Goal: Information Seeking & Learning: Find contact information

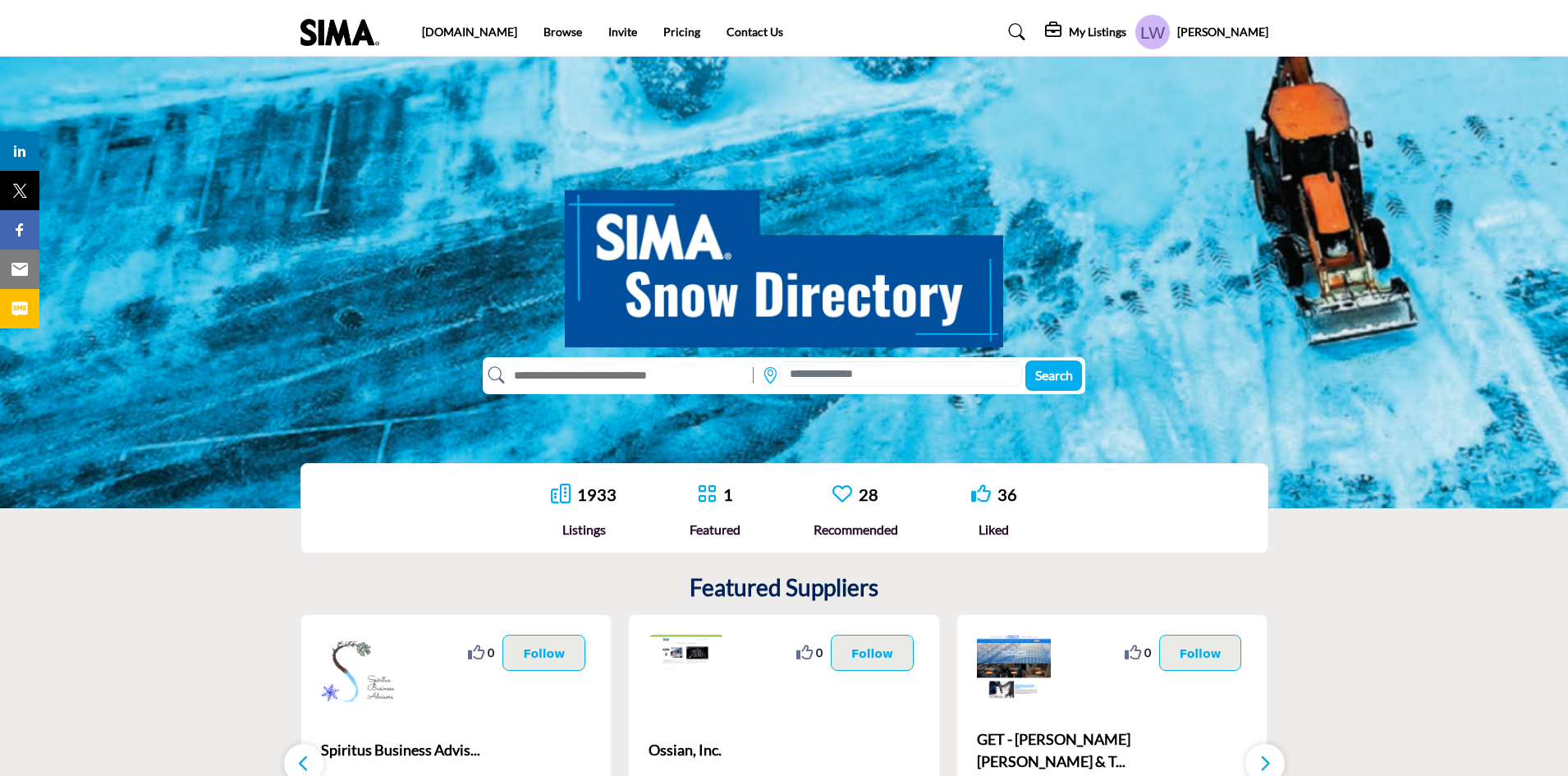
click at [704, 501] on icon at bounding box center [707, 494] width 19 height 19
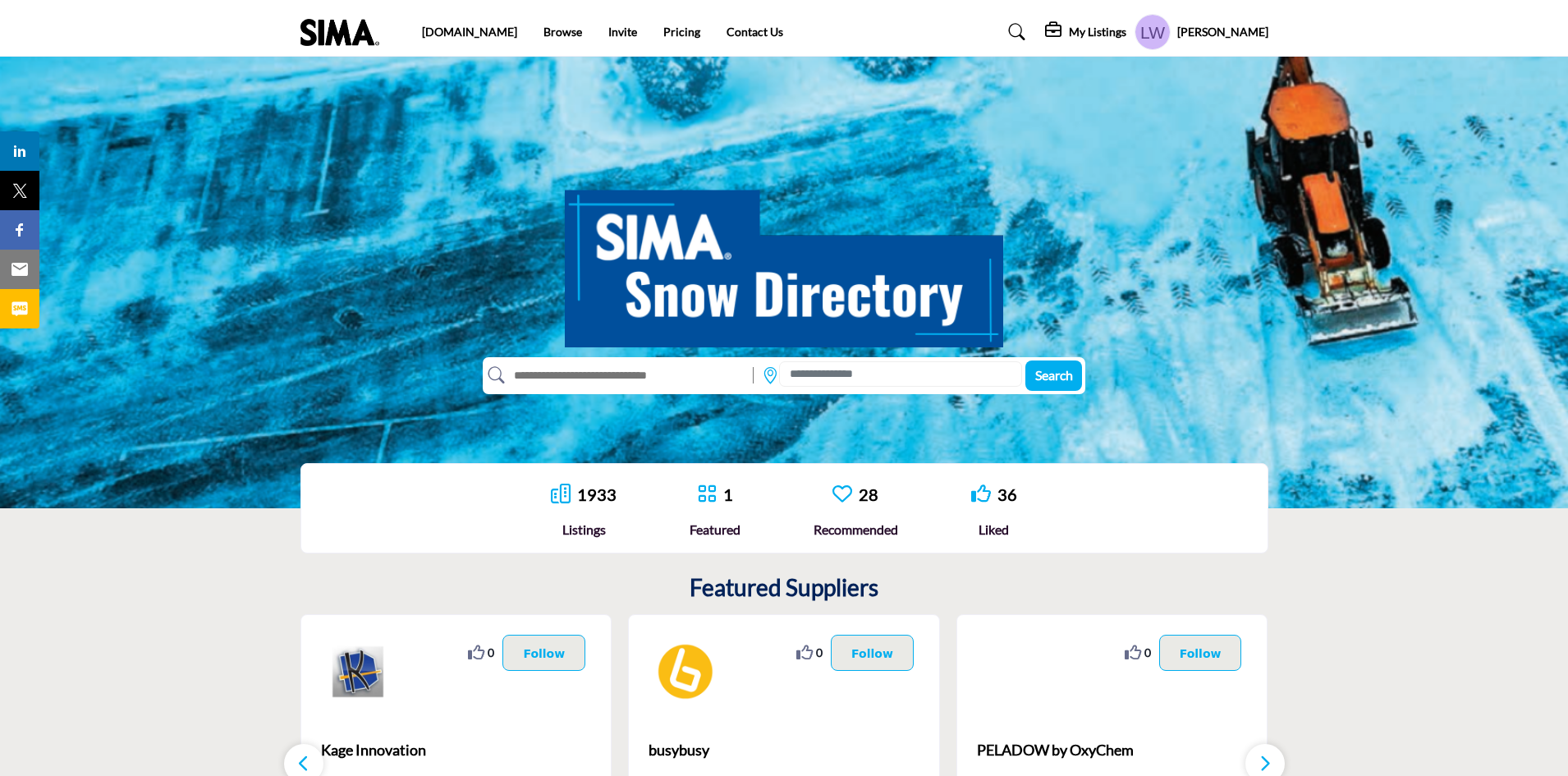
click at [685, 372] on input "text" at bounding box center [625, 376] width 241 height 26
type input "*******"
click at [1025, 361] on button "Search" at bounding box center [1053, 376] width 56 height 30
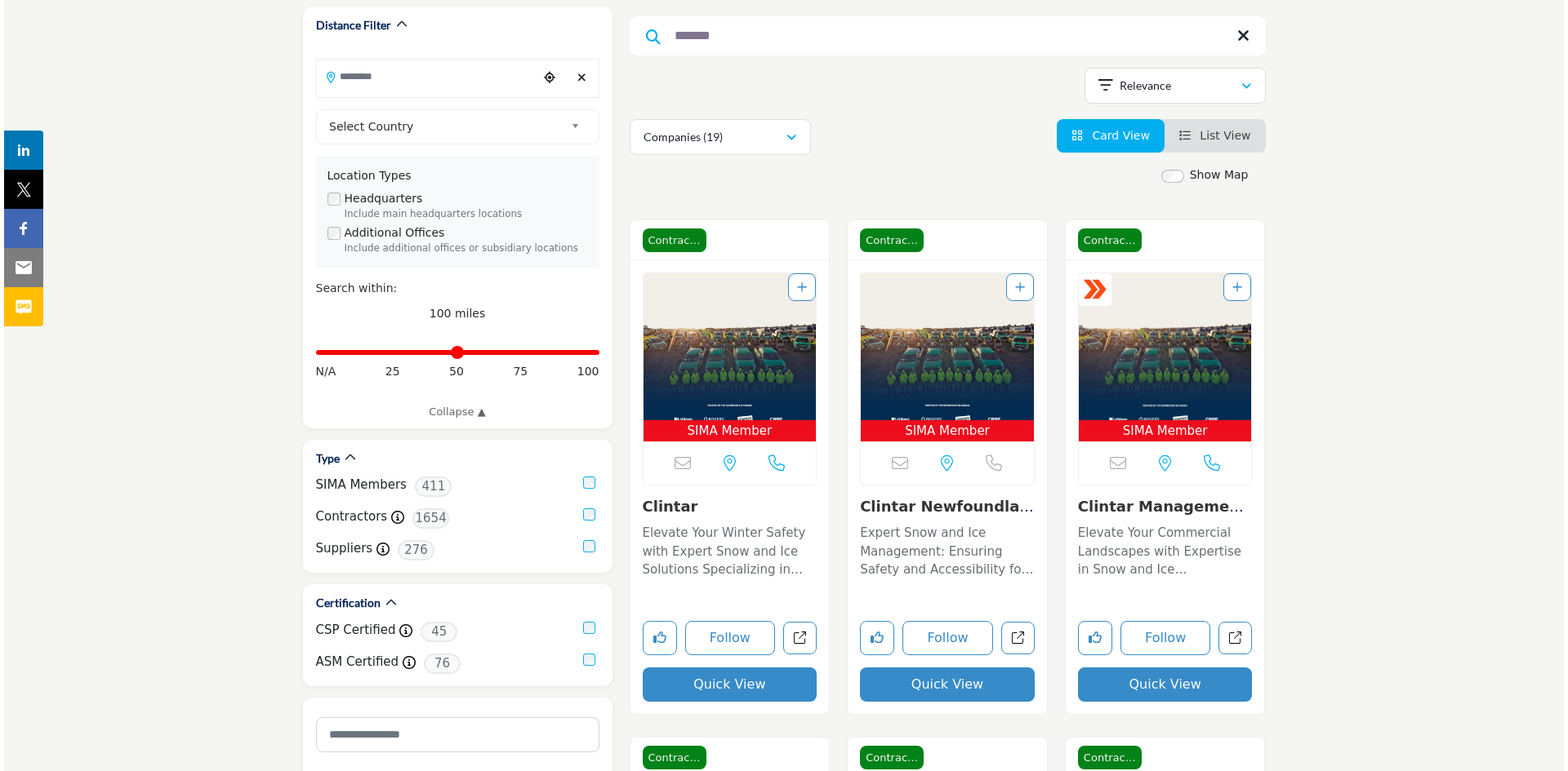
scroll to position [221, 0]
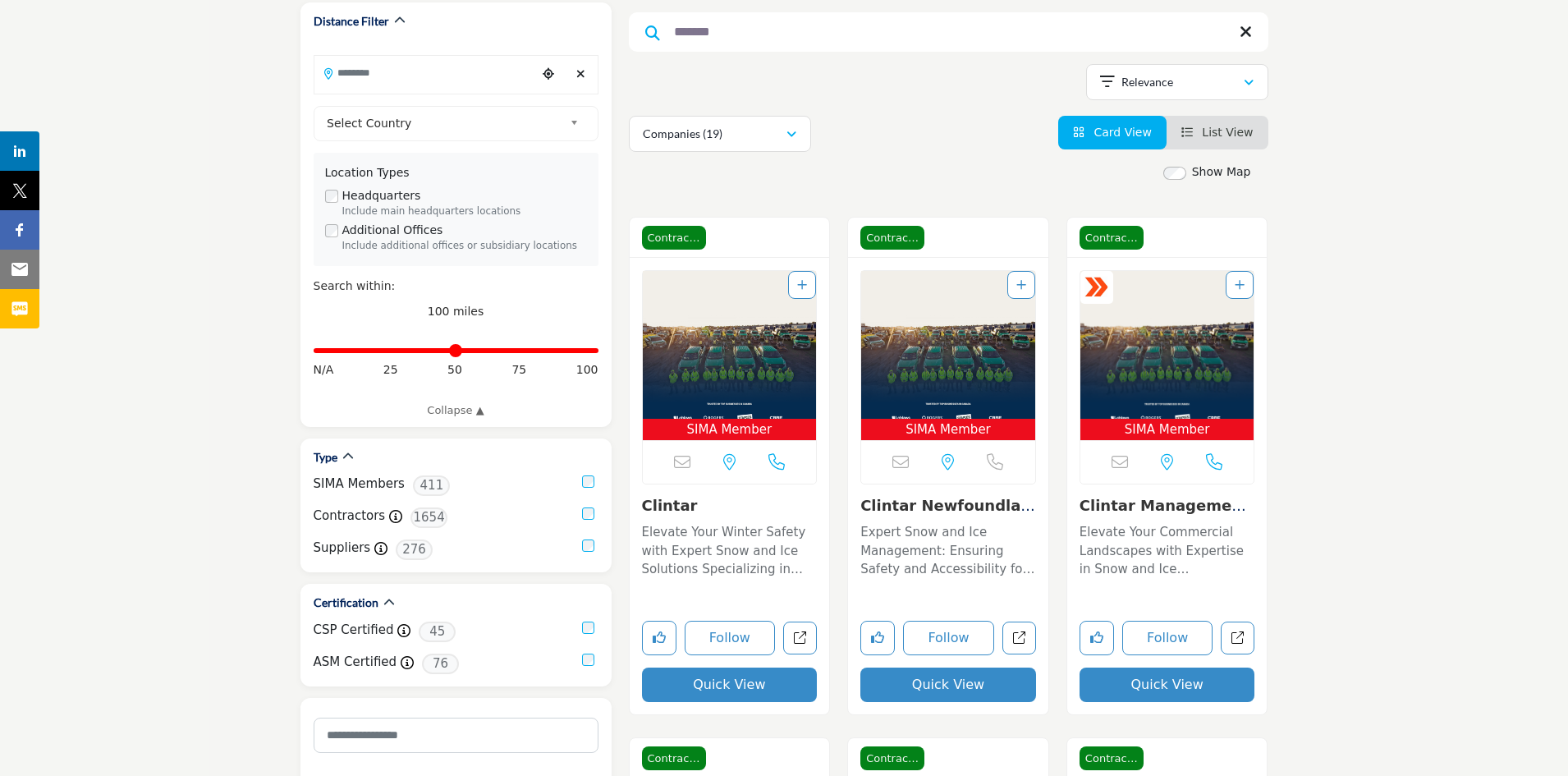
click at [762, 692] on button "Quick View" at bounding box center [729, 684] width 175 height 34
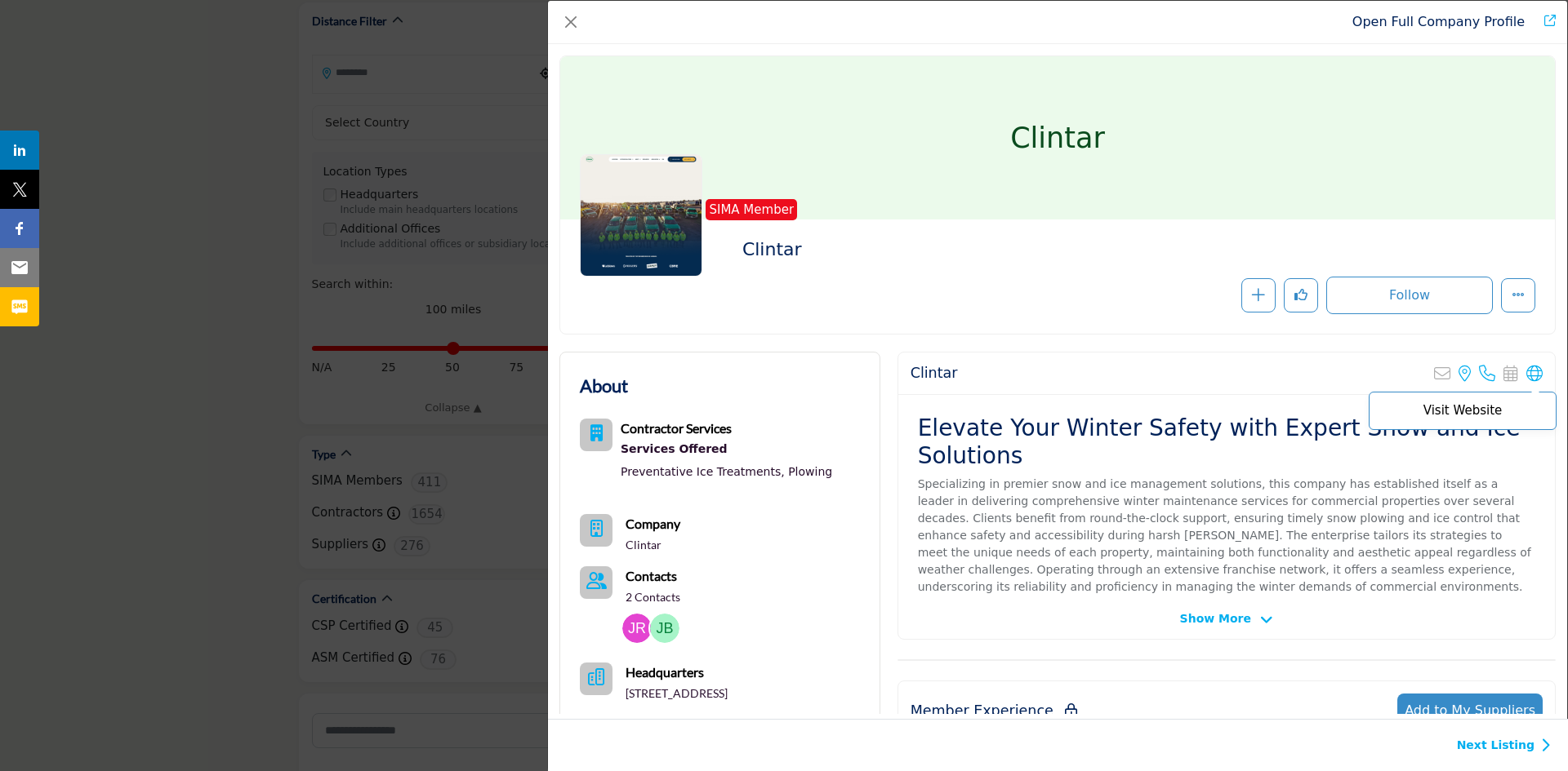
click at [1526, 371] on icon "Company Data Modal" at bounding box center [1534, 373] width 17 height 17
click at [630, 625] on img "Company Data Modal" at bounding box center [637, 629] width 30 height 30
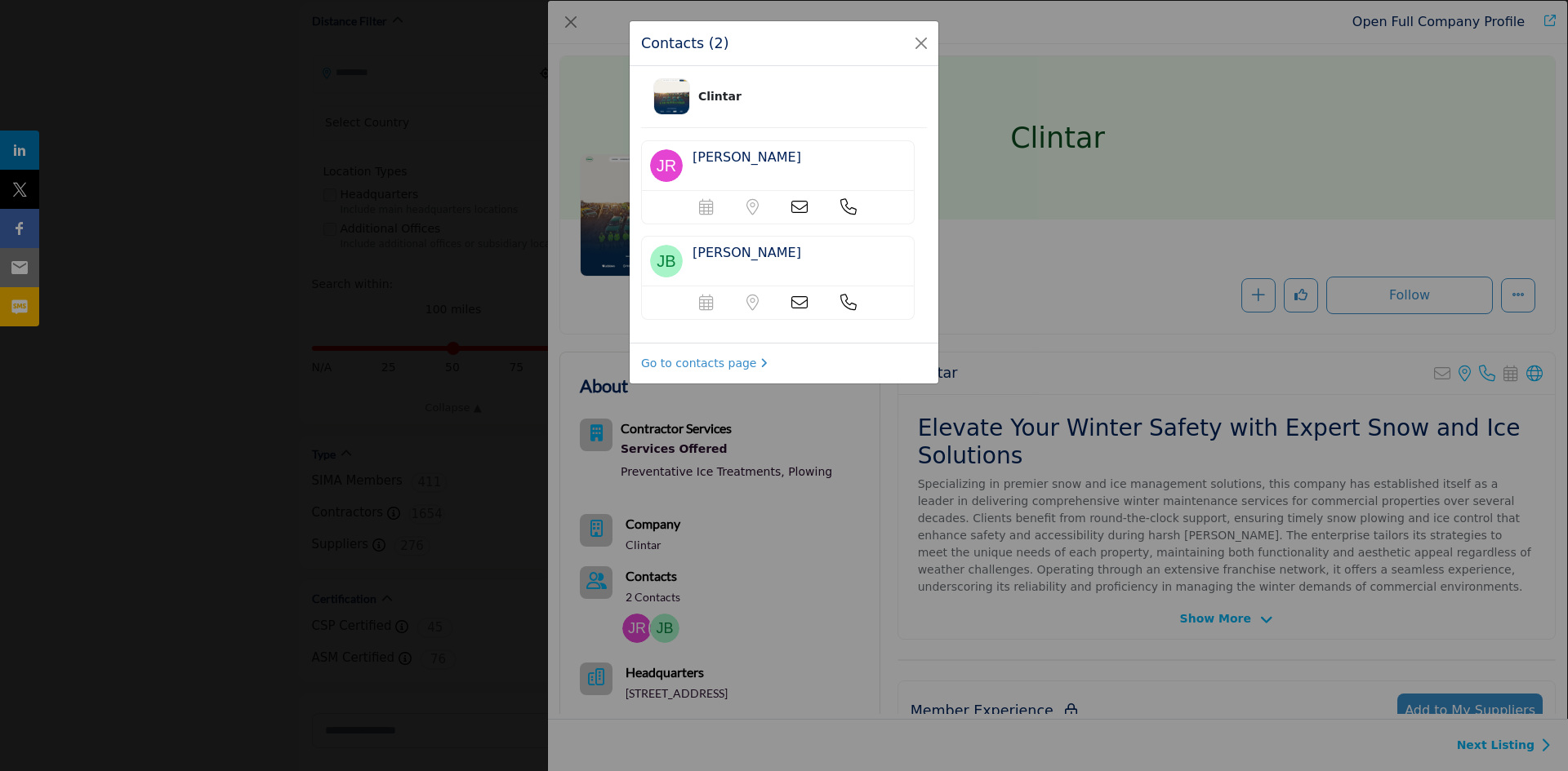
click at [797, 206] on icon at bounding box center [799, 207] width 17 height 17
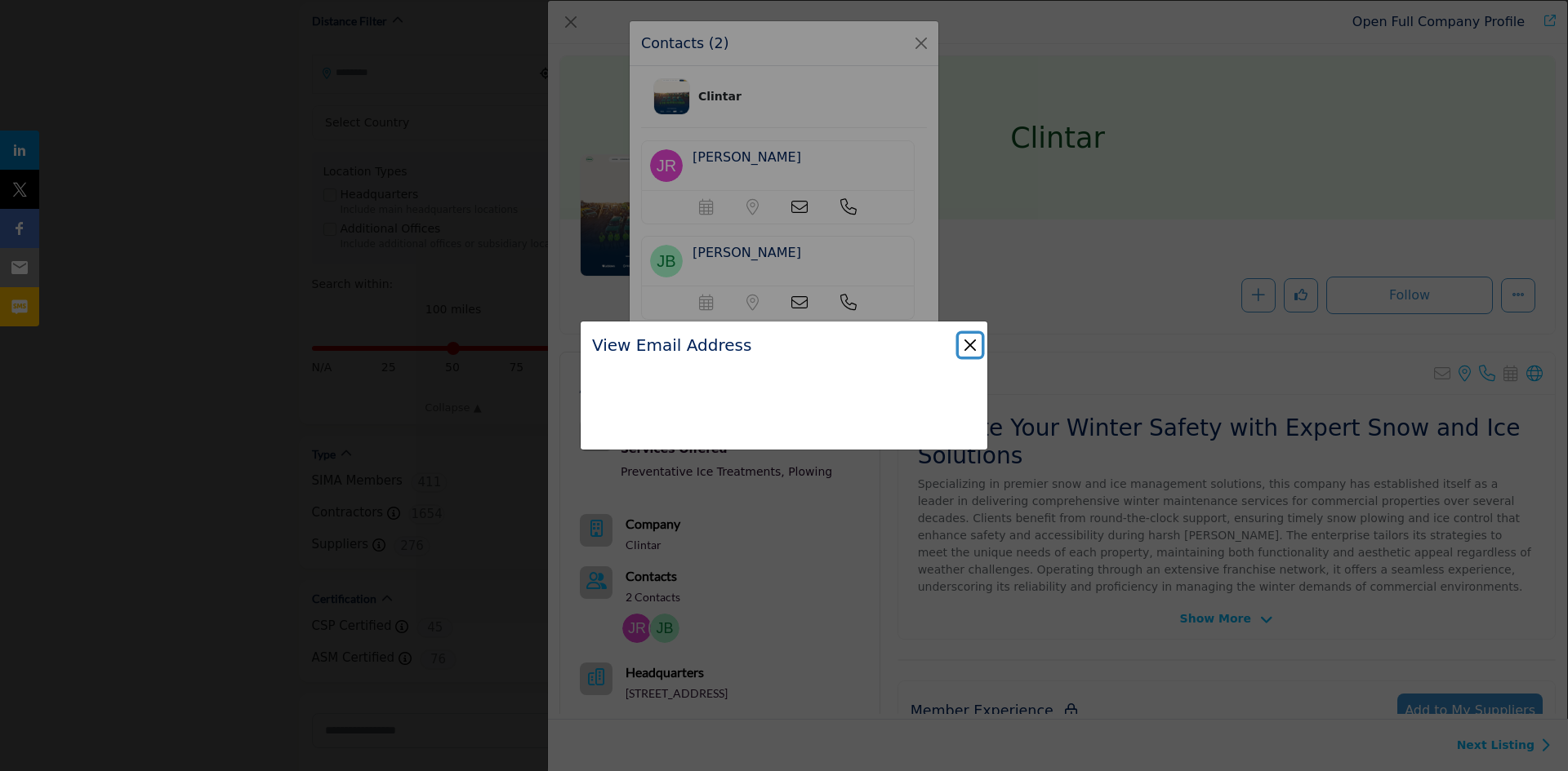
click at [972, 344] on button "Close" at bounding box center [970, 345] width 23 height 23
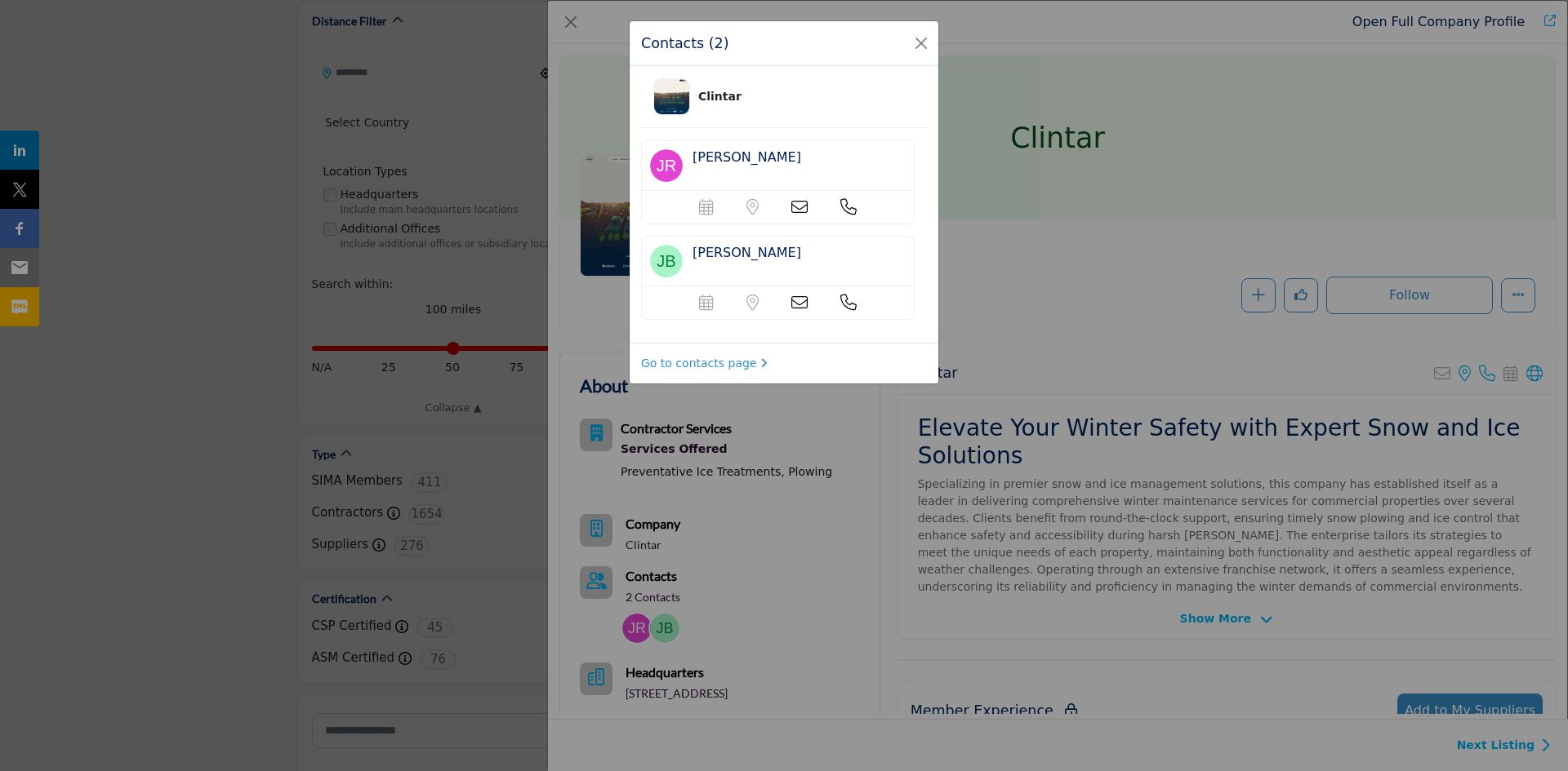
click at [797, 210] on icon at bounding box center [799, 207] width 17 height 17
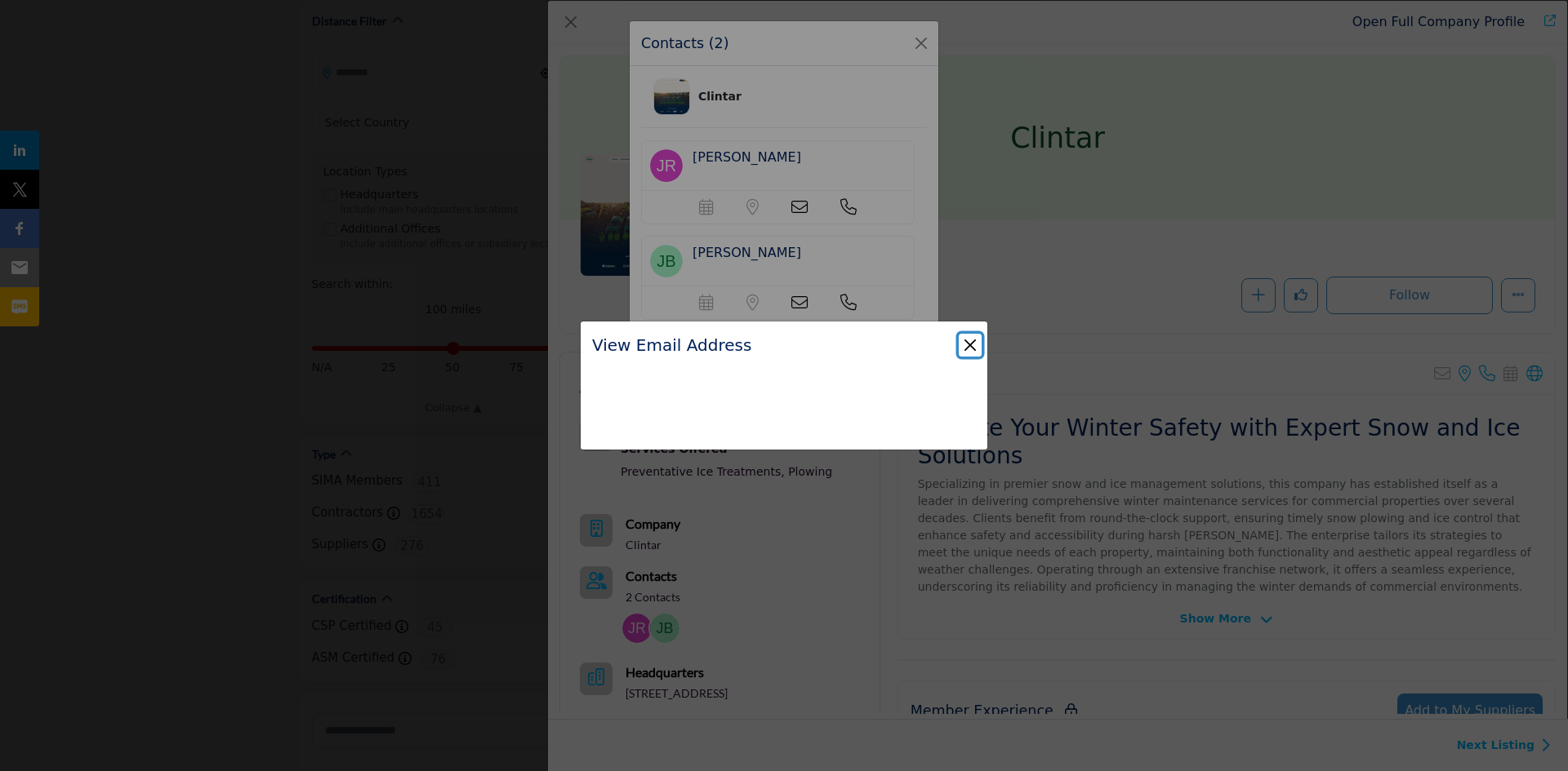
click at [970, 345] on button "Close" at bounding box center [970, 345] width 23 height 23
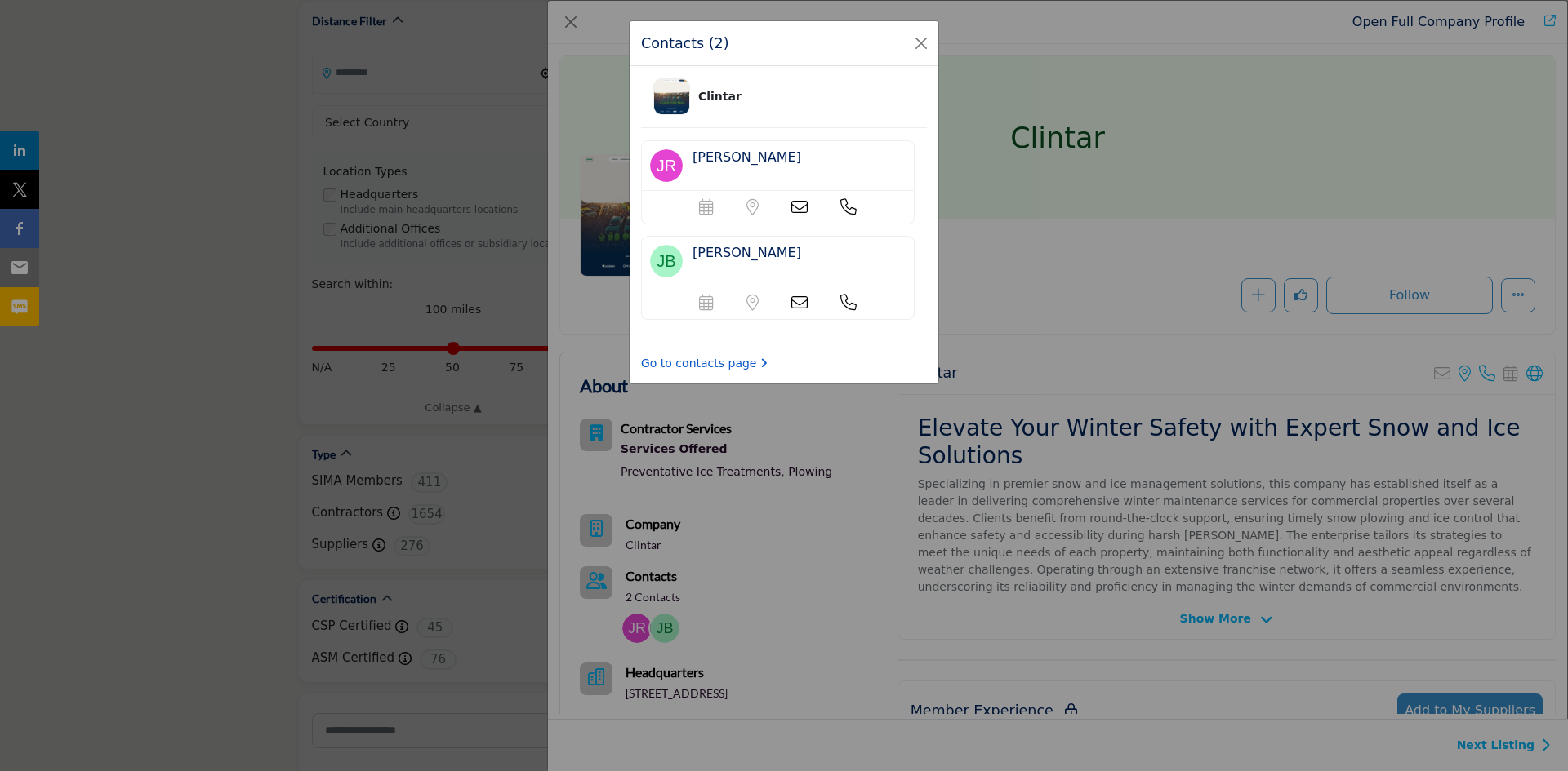
click at [695, 361] on link "Go to contacts page" at bounding box center [704, 364] width 126 height 18
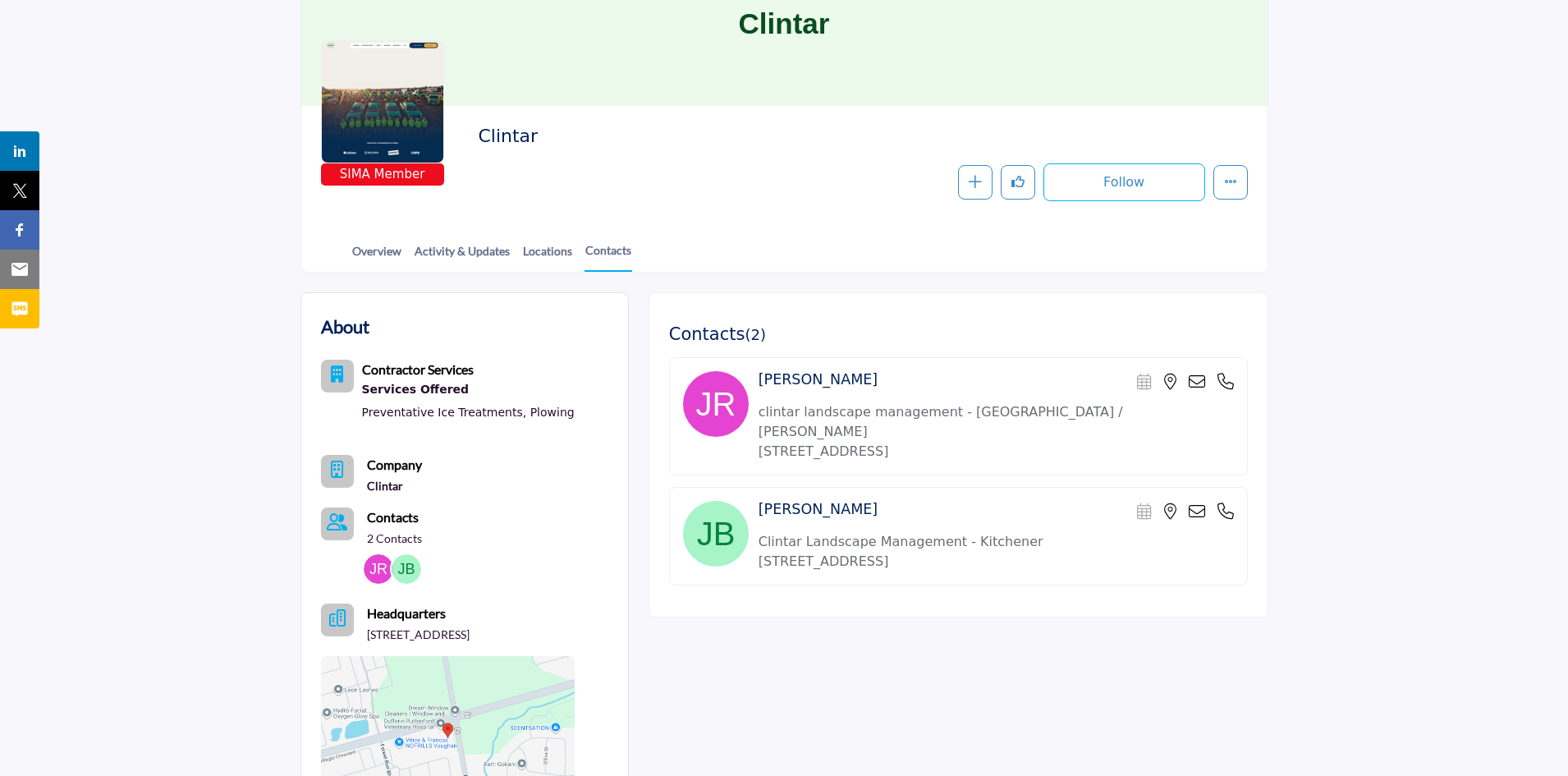
scroll to position [164, 0]
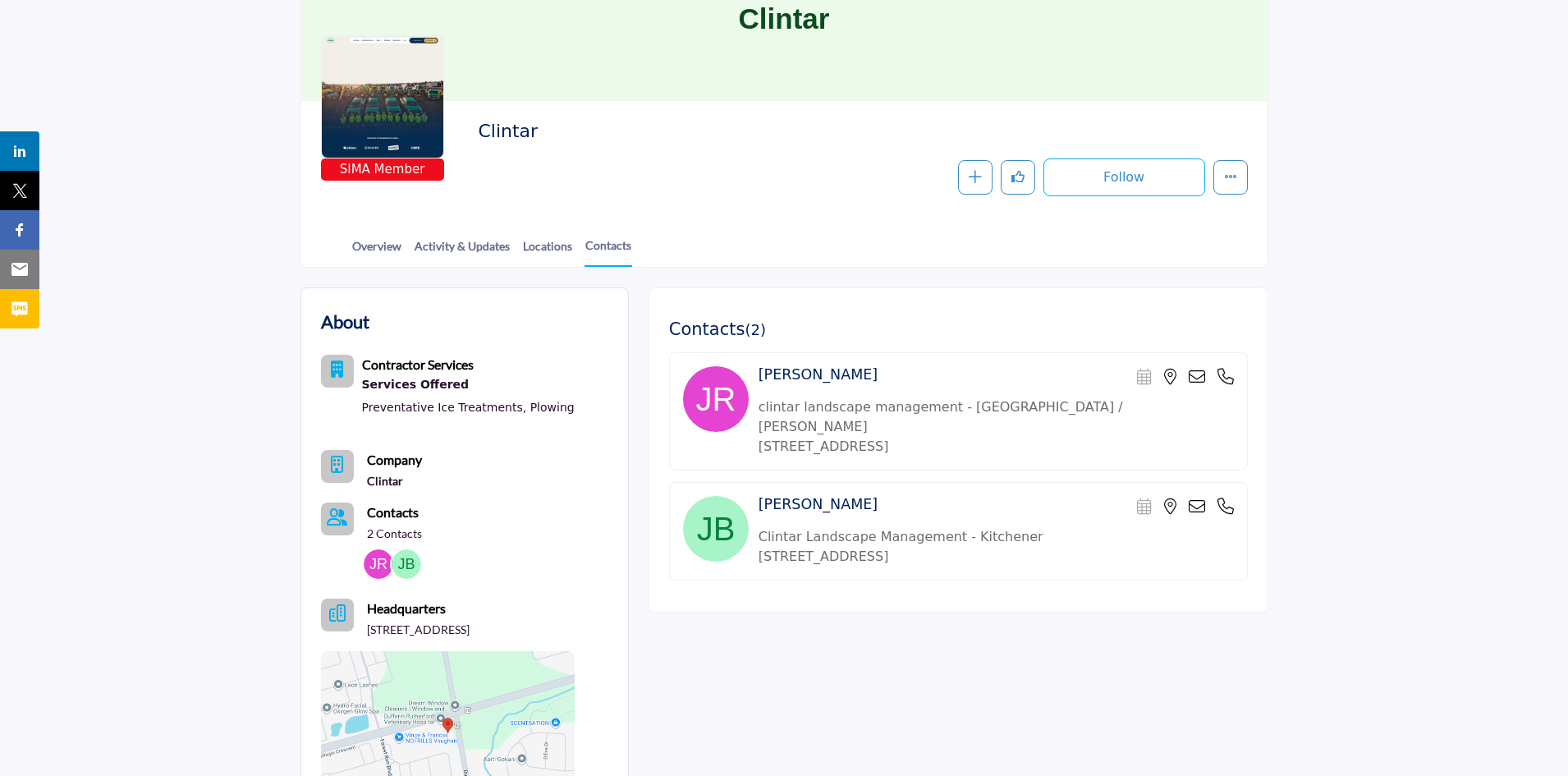
click at [1193, 498] on icon at bounding box center [1197, 506] width 17 height 17
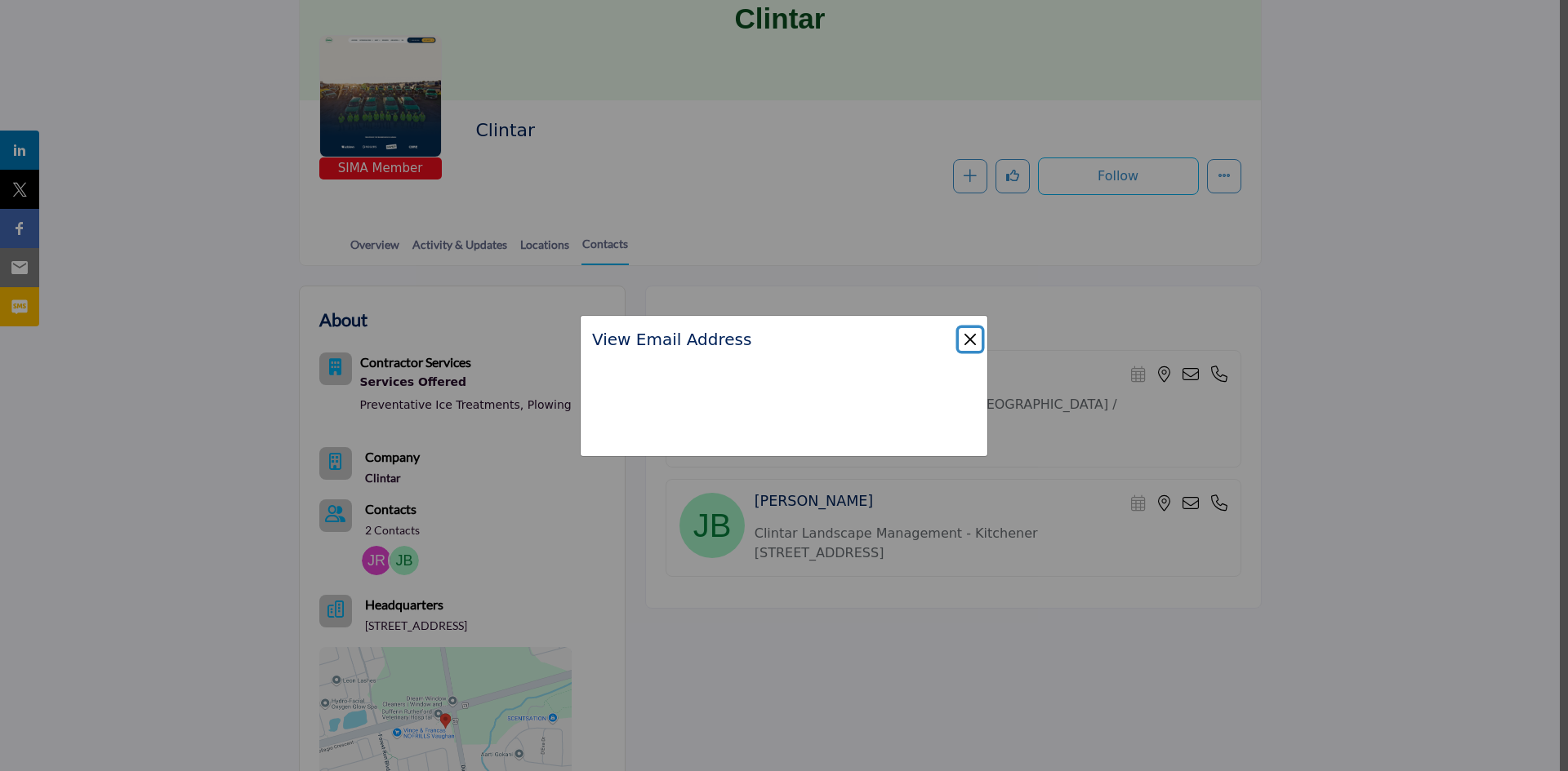
click at [973, 337] on button "Close" at bounding box center [970, 339] width 23 height 23
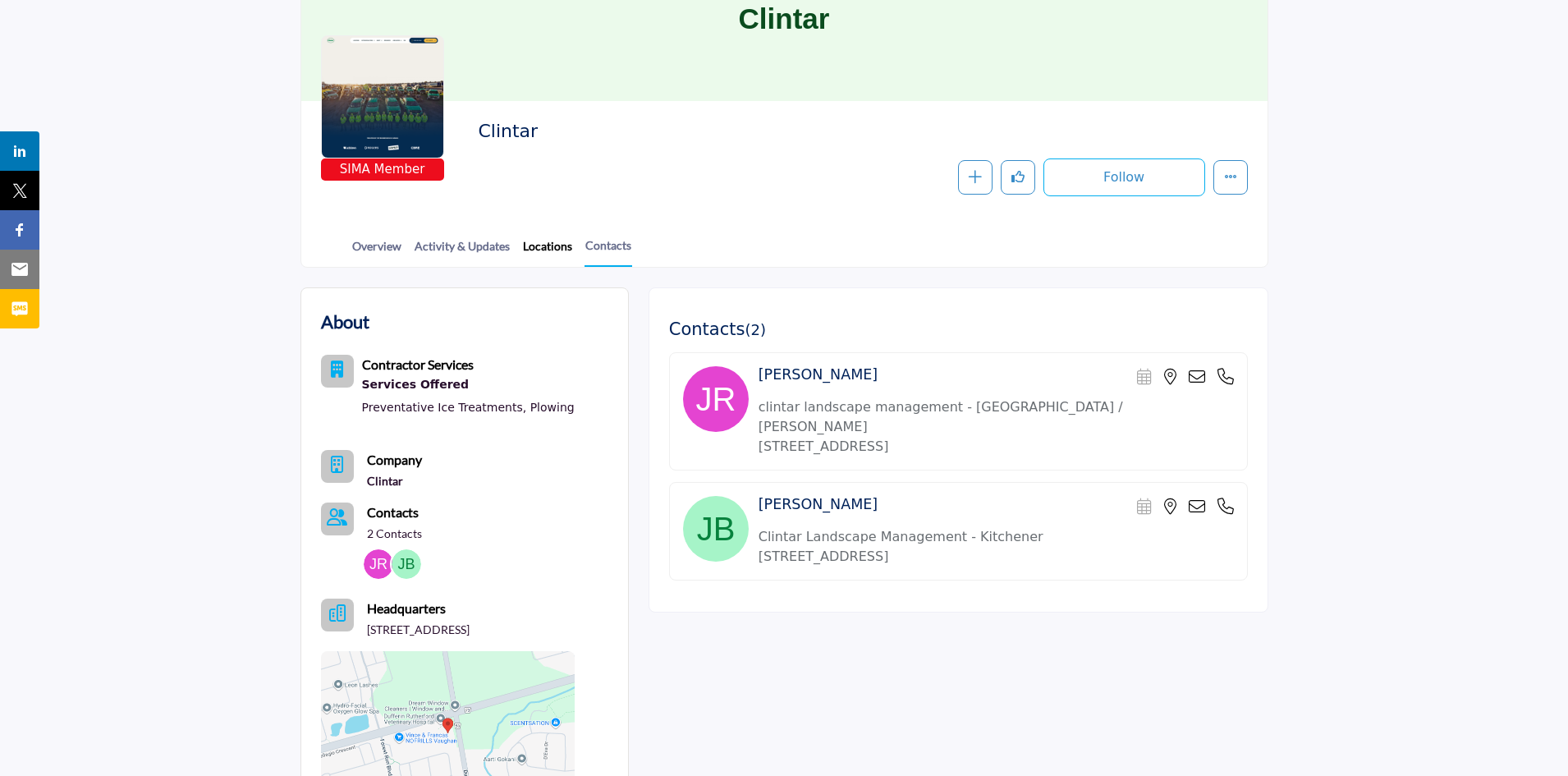
click at [532, 242] on link "Locations" at bounding box center [547, 251] width 51 height 29
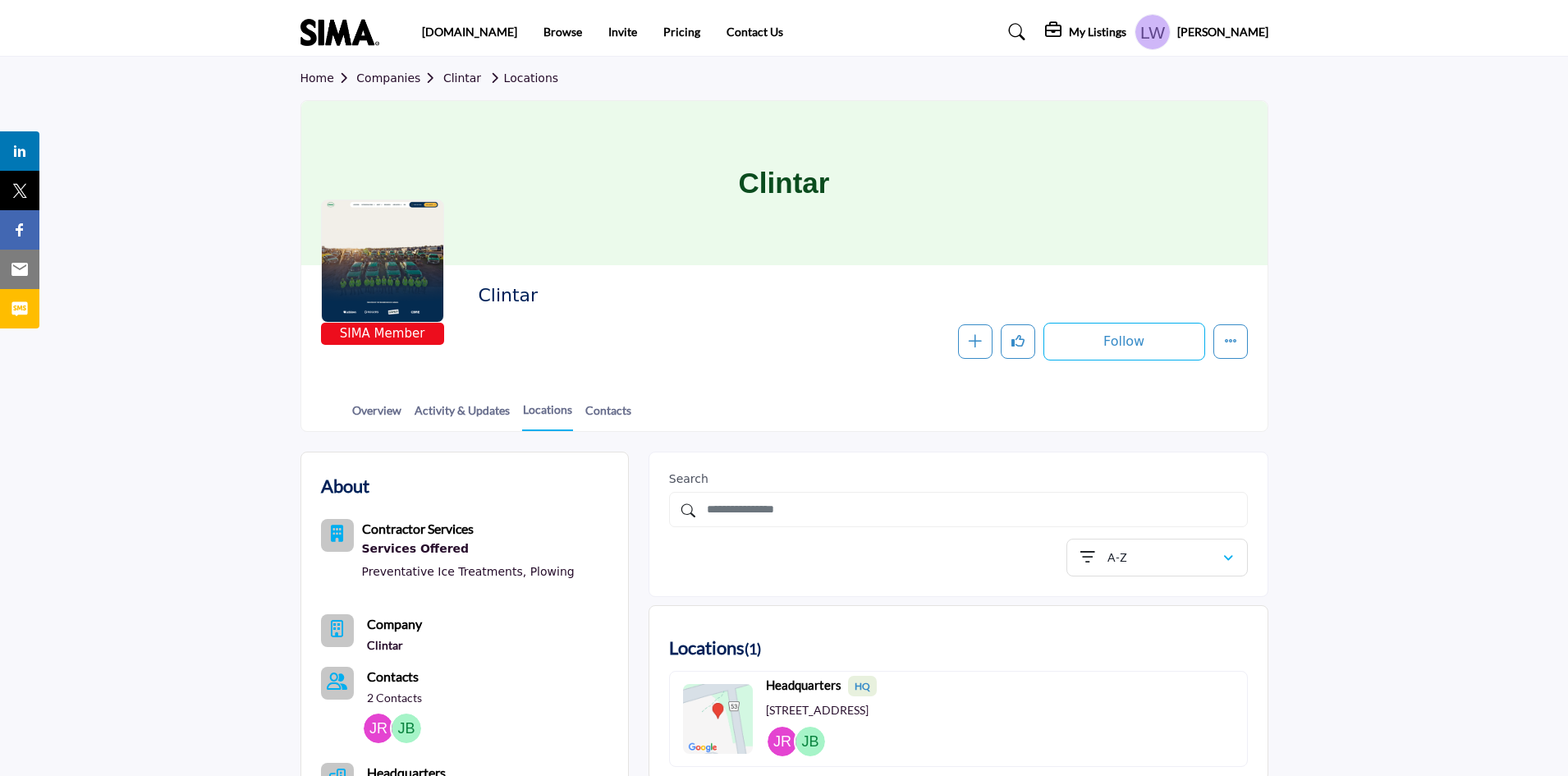
click at [406, 675] on b "Contacts" at bounding box center [392, 676] width 52 height 16
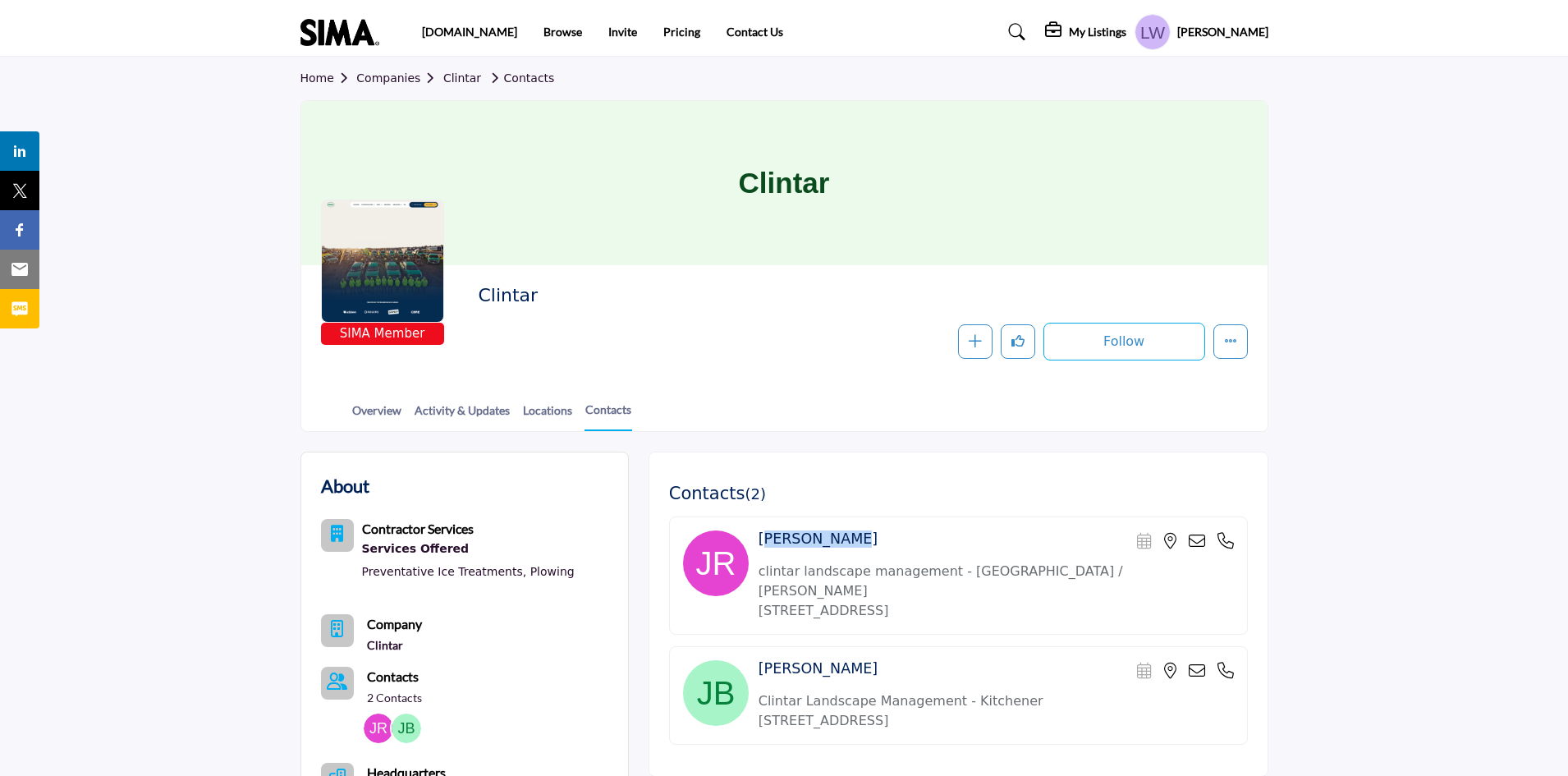
drag, startPoint x: 850, startPoint y: 545, endPoint x: 761, endPoint y: 541, distance: 89.1
click at [761, 541] on div "Jason Rosen Scheduler URL is currently unavailable for this contact." at bounding box center [996, 542] width 475 height 23
copy h4 "[PERSON_NAME]"
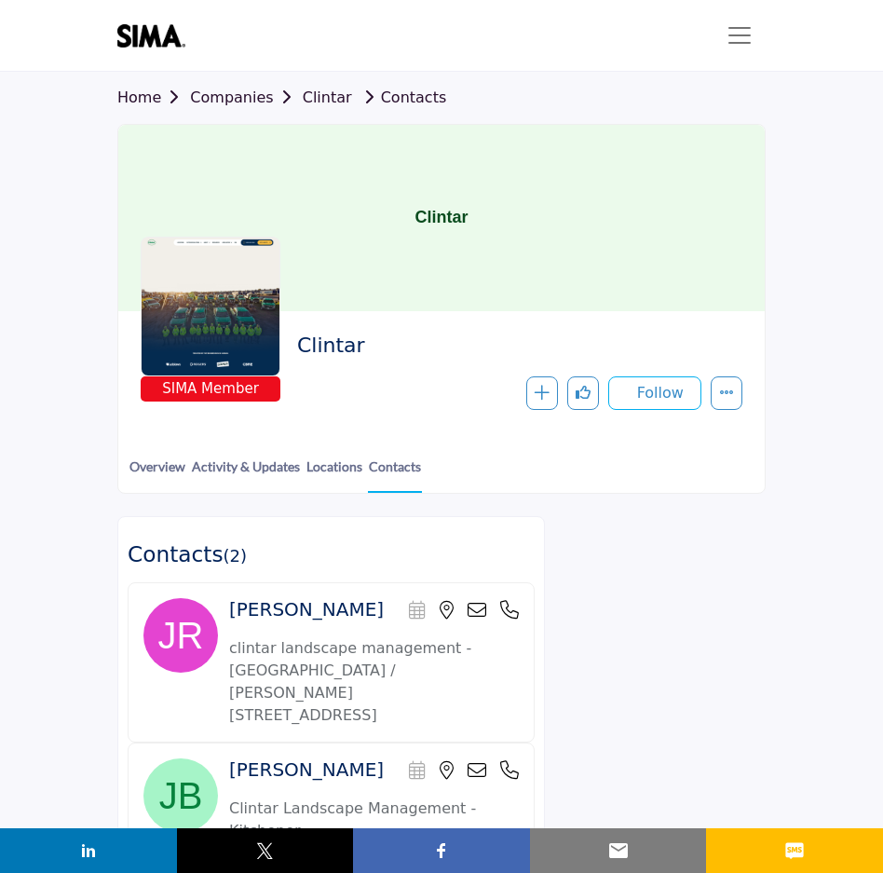
click at [670, 155] on div "Clintar" at bounding box center [441, 218] width 646 height 186
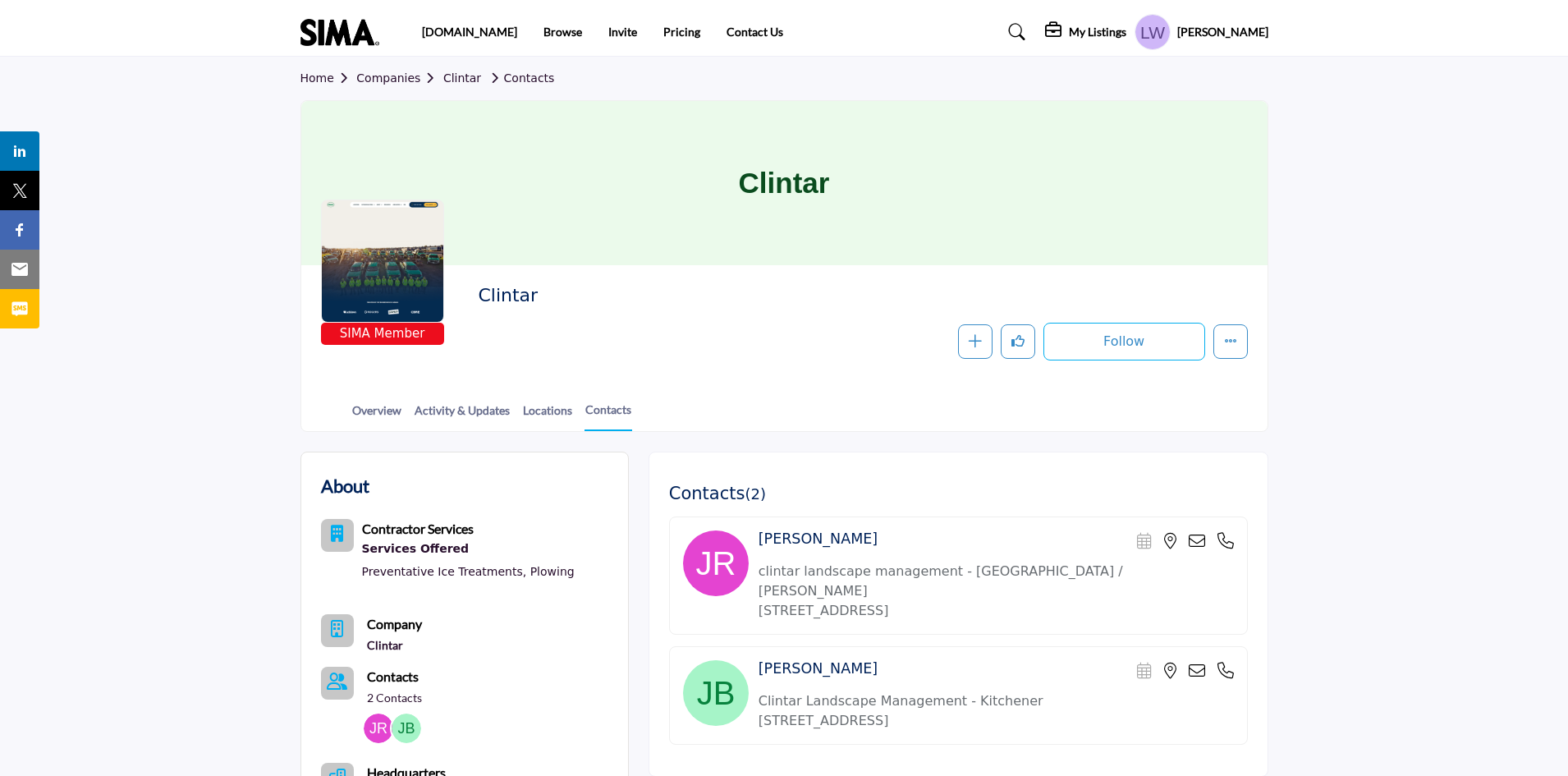
click at [390, 78] on link "Companies" at bounding box center [399, 78] width 87 height 13
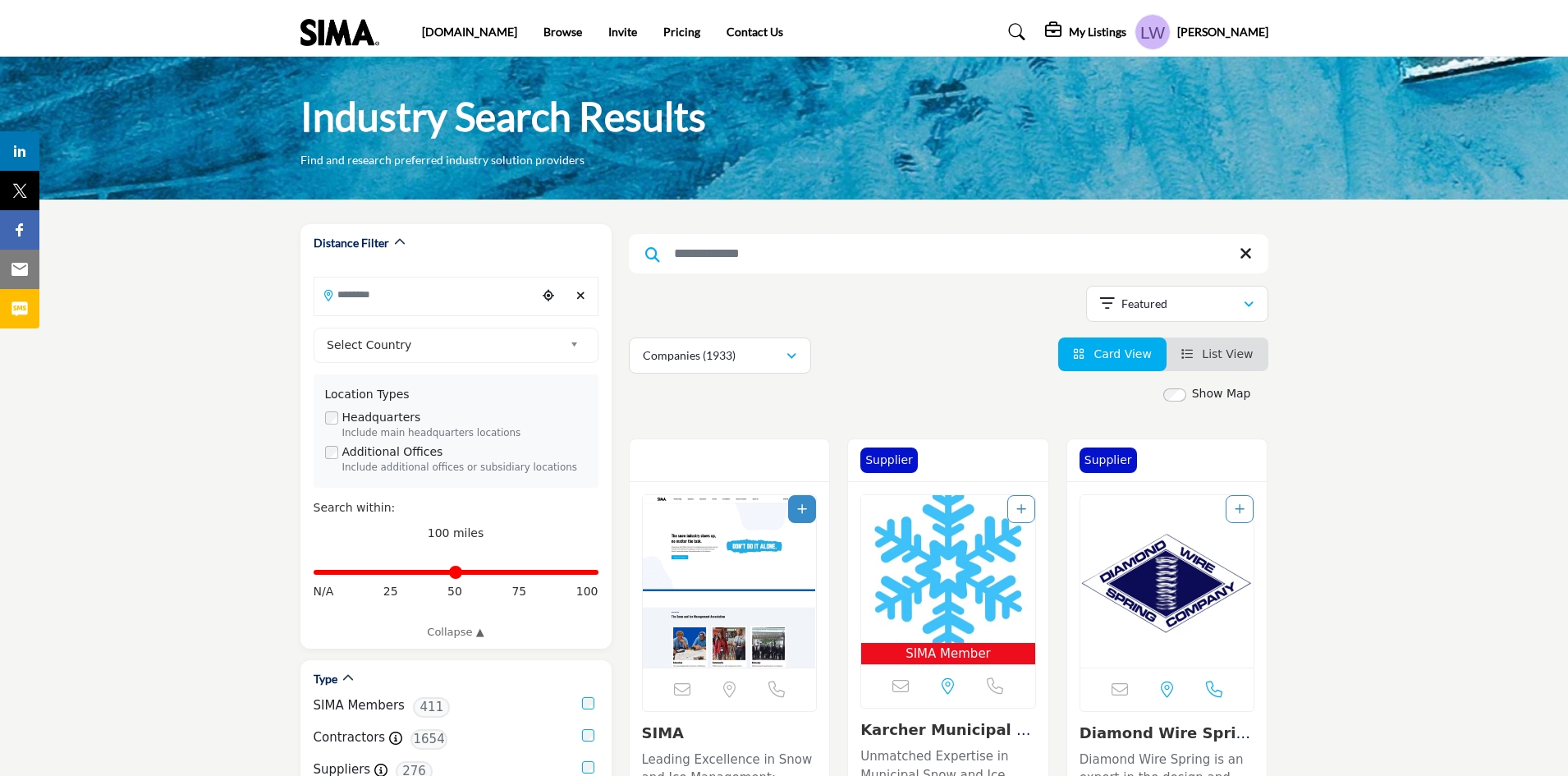
click at [691, 262] on input "Search Keyword" at bounding box center [949, 253] width 640 height 40
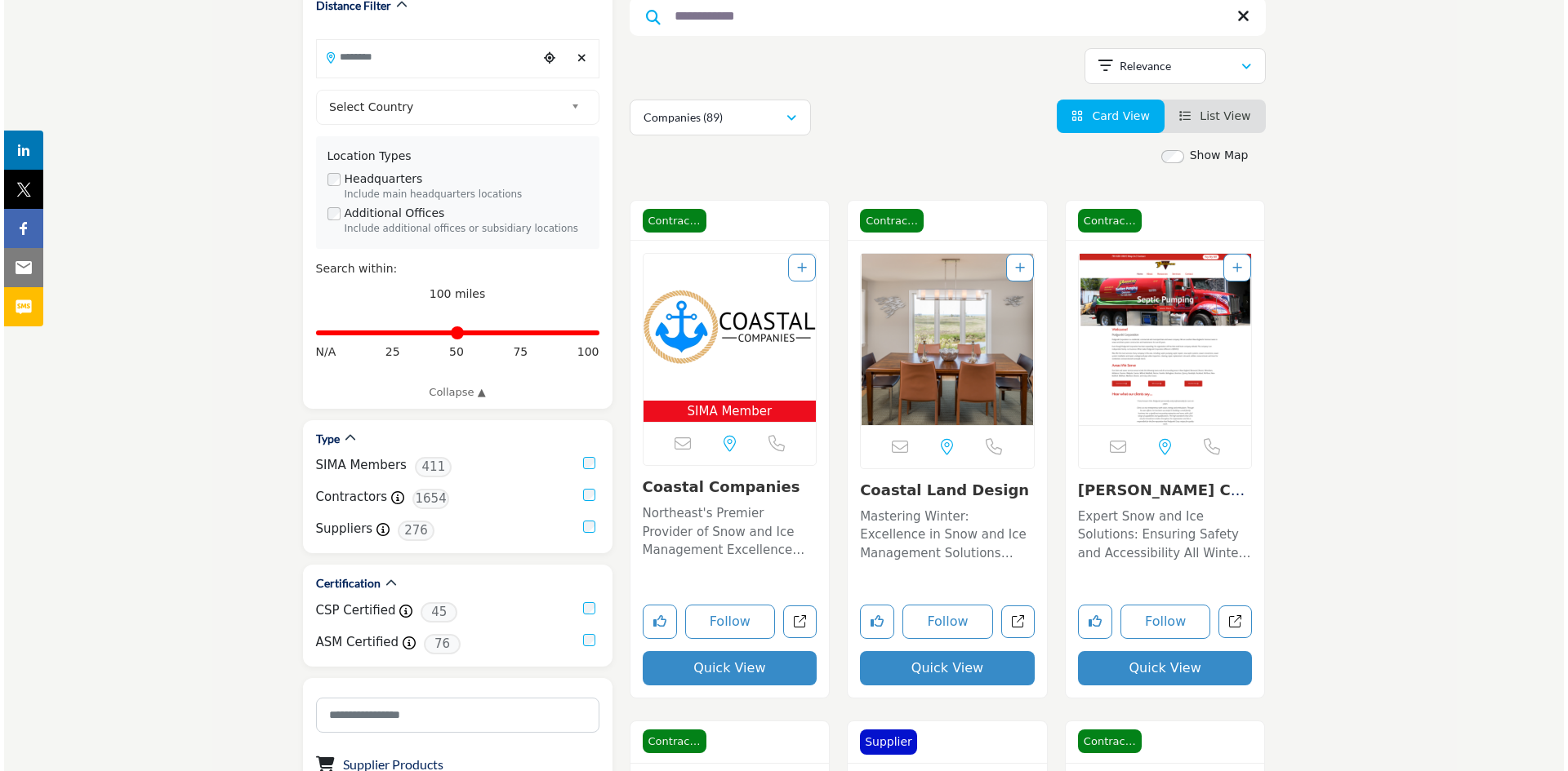
scroll to position [259, 0]
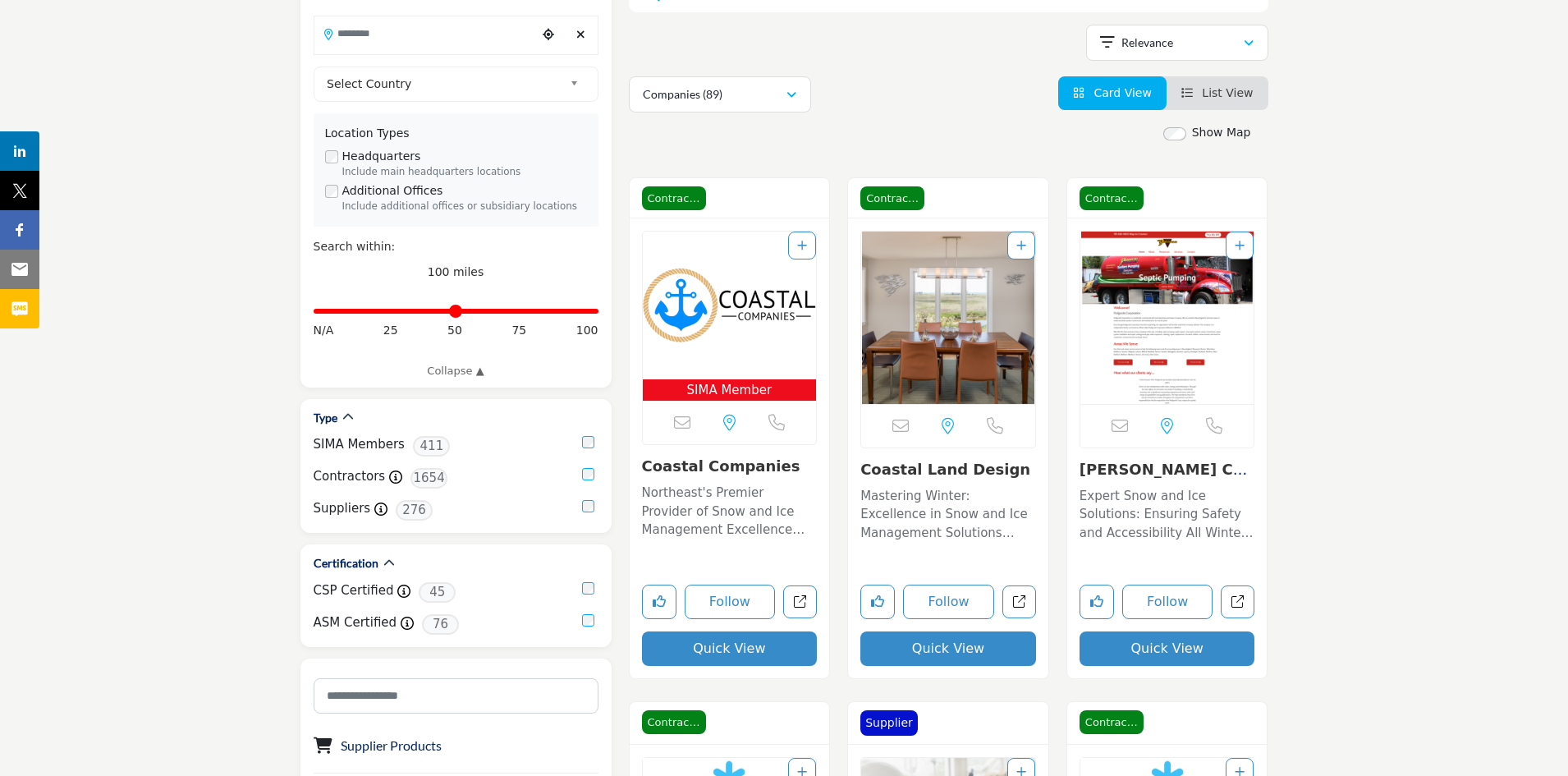
type input "**********"
click at [775, 647] on button "Quick View" at bounding box center [729, 648] width 175 height 34
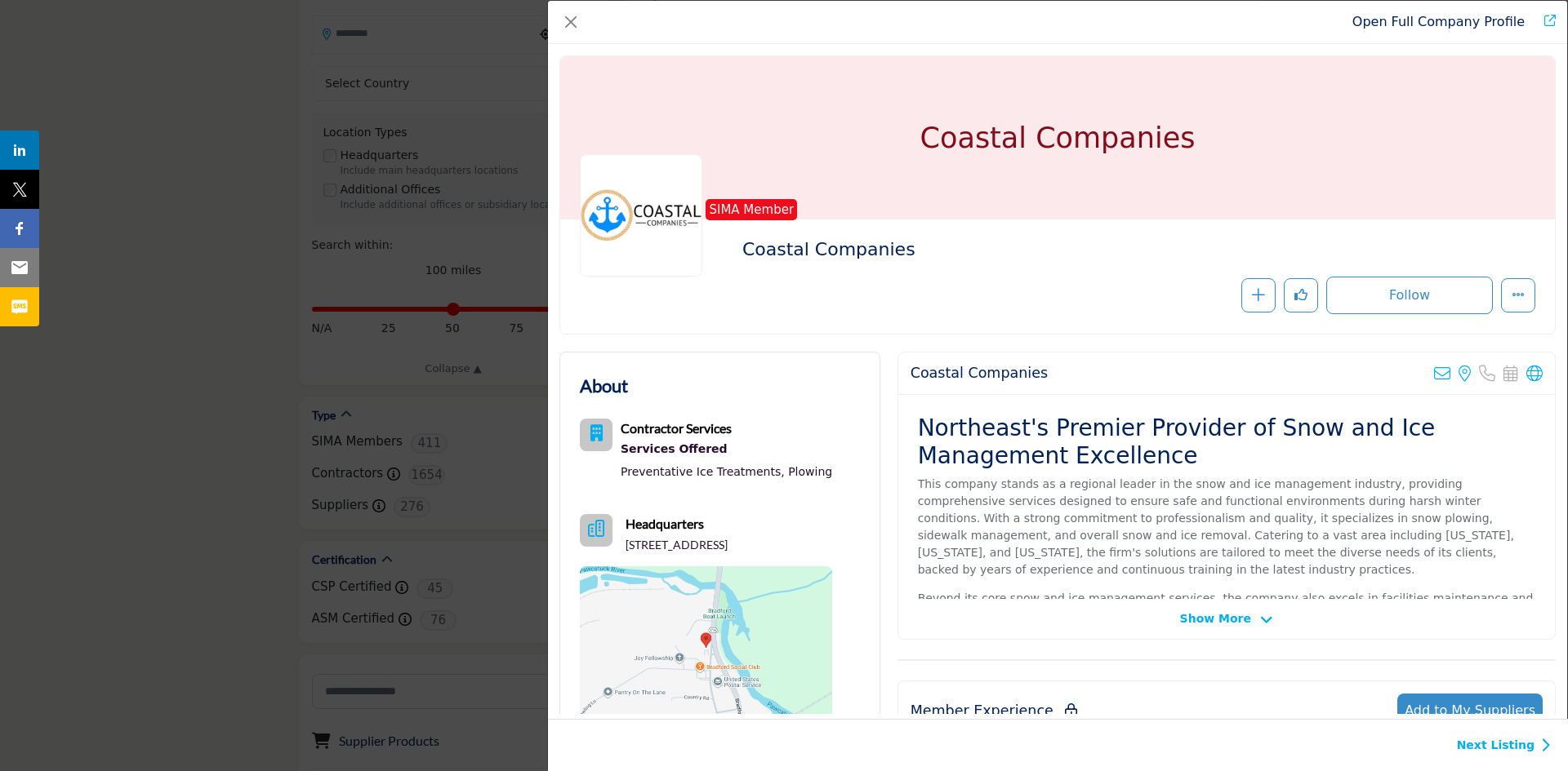
click at [1238, 622] on span "Show More" at bounding box center [1215, 619] width 71 height 18
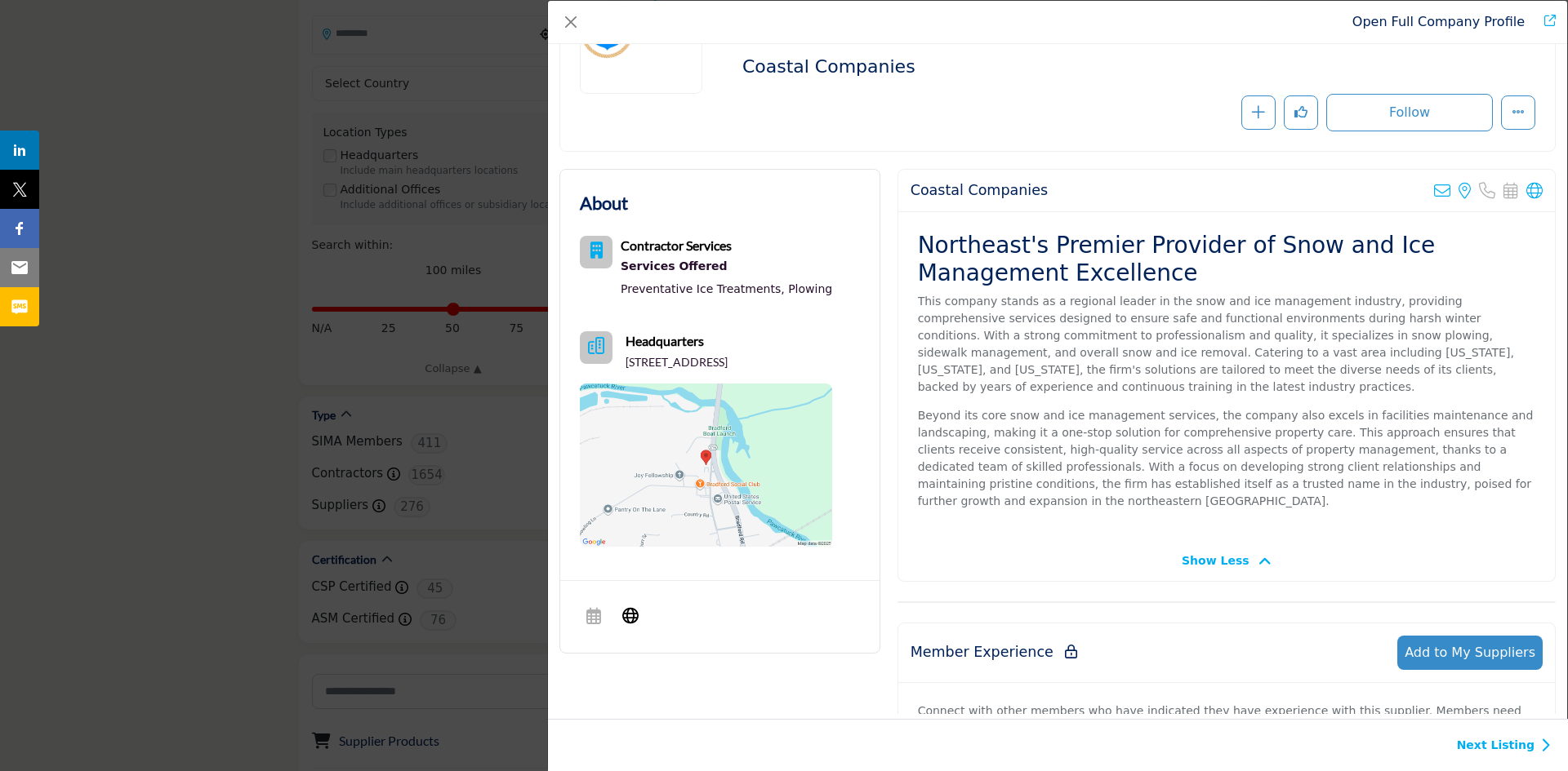
scroll to position [180, 0]
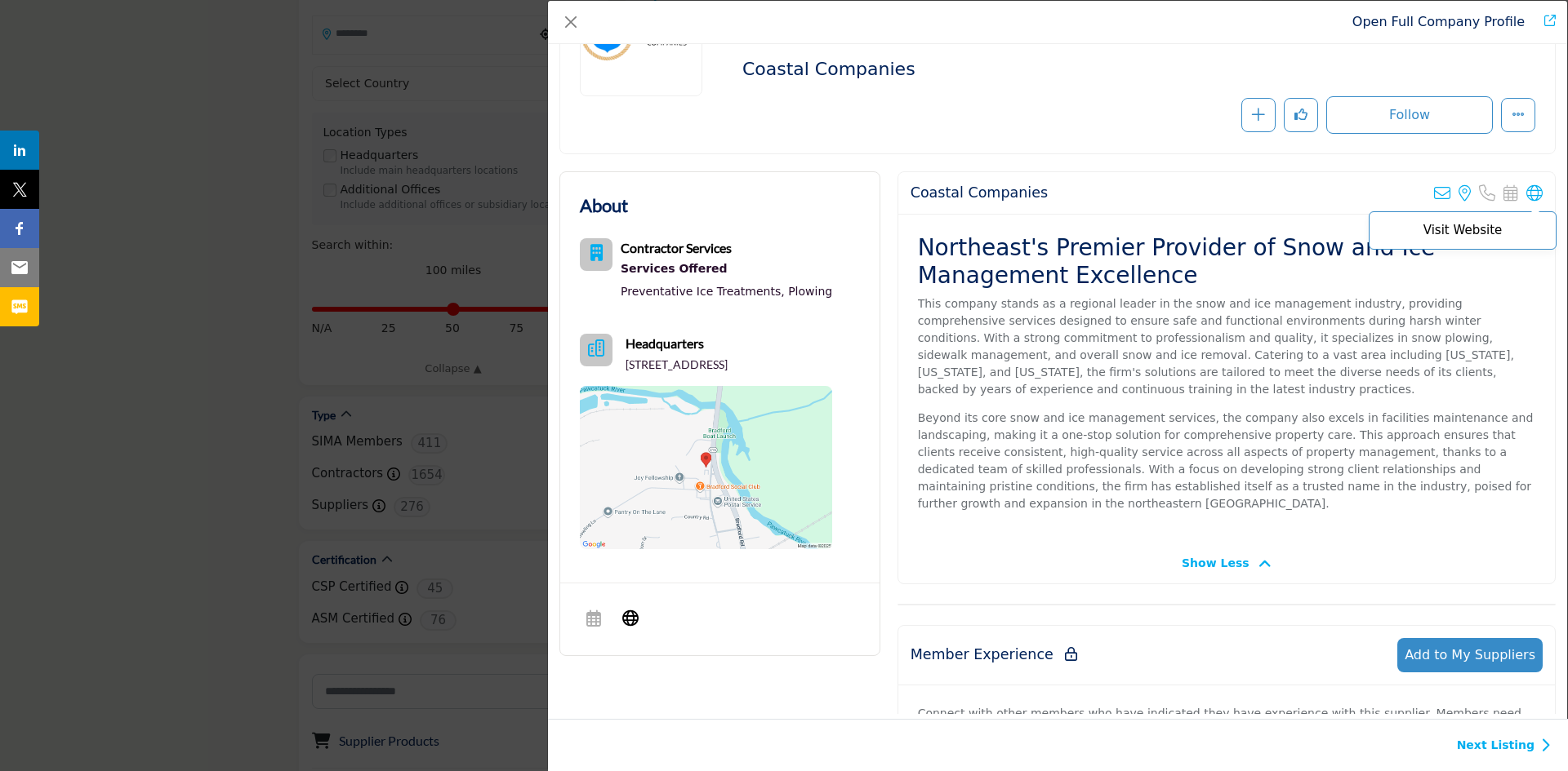
click at [1526, 195] on icon "Company Data Modal" at bounding box center [1534, 193] width 17 height 17
drag, startPoint x: 898, startPoint y: 73, endPoint x: 763, endPoint y: 67, distance: 135.1
click at [763, 67] on div "SIMA Member Coastal Companies Recommend" at bounding box center [1057, 96] width 955 height 75
copy div "Coastal Companies"
click at [1454, 26] on link "Open Full Company Profile" at bounding box center [1438, 22] width 173 height 16
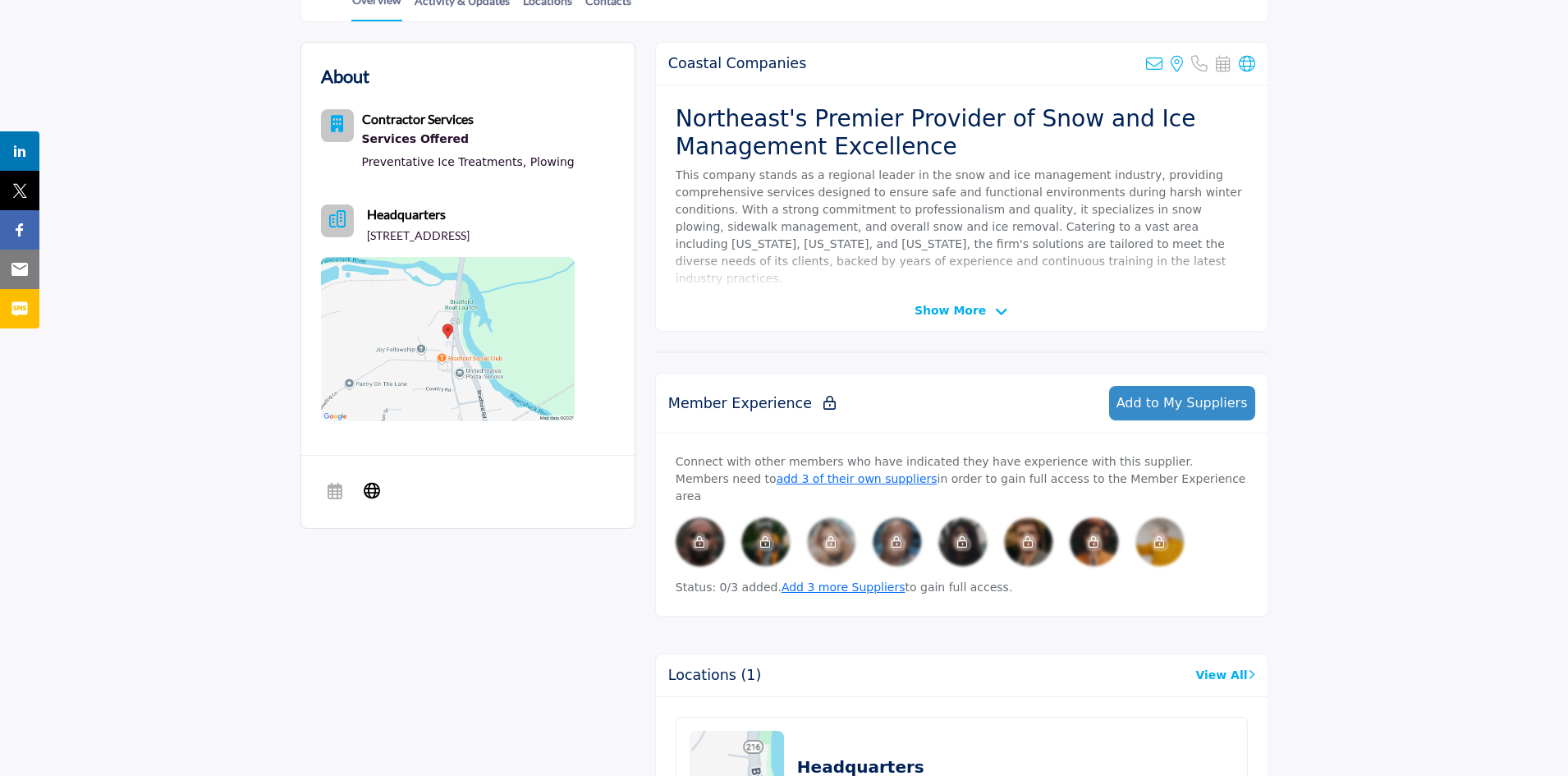
scroll to position [412, 0]
click at [976, 310] on span "Show More" at bounding box center [950, 310] width 71 height 18
